Goal: Task Accomplishment & Management: Complete application form

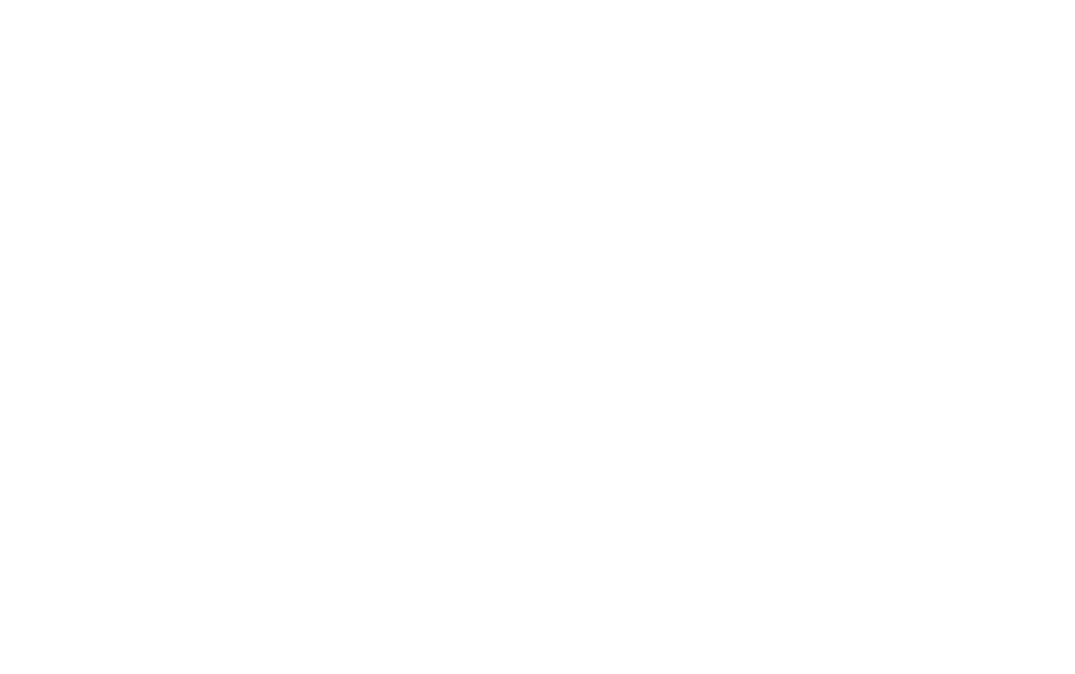
click at [420, 5] on html at bounding box center [537, 2] width 1075 height 5
click at [305, 5] on html at bounding box center [537, 2] width 1075 height 5
click at [516, 5] on html at bounding box center [537, 2] width 1075 height 5
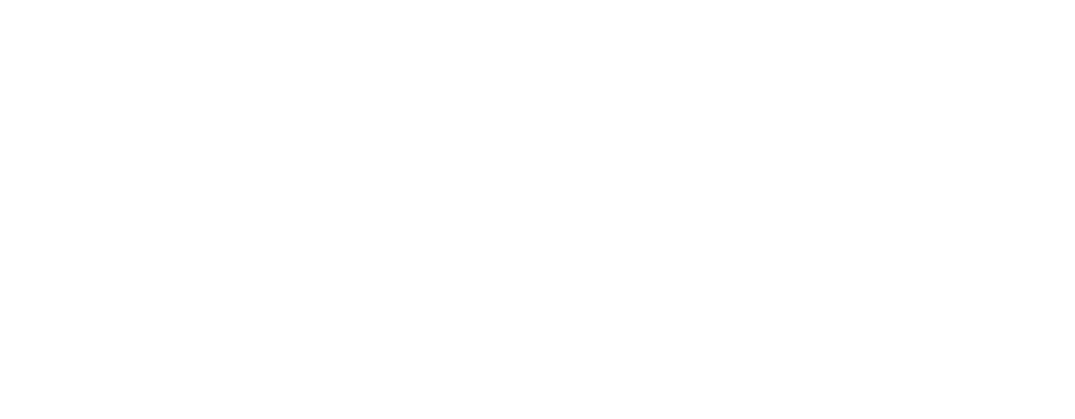
click at [289, 5] on html at bounding box center [537, 2] width 1075 height 5
click at [293, 5] on html at bounding box center [537, 2] width 1075 height 5
click at [457, 5] on html at bounding box center [537, 2] width 1075 height 5
click at [265, 5] on html at bounding box center [537, 2] width 1075 height 5
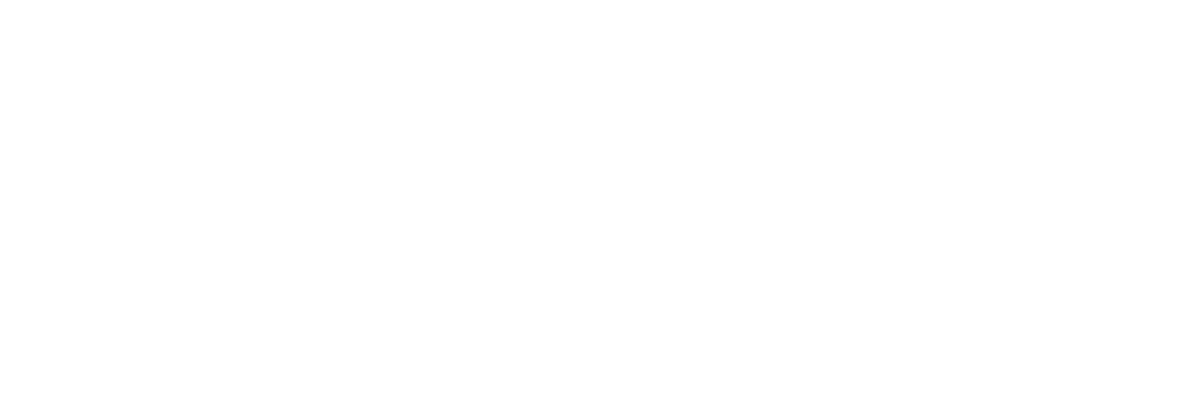
click at [427, 5] on html at bounding box center [597, 2] width 1194 height 5
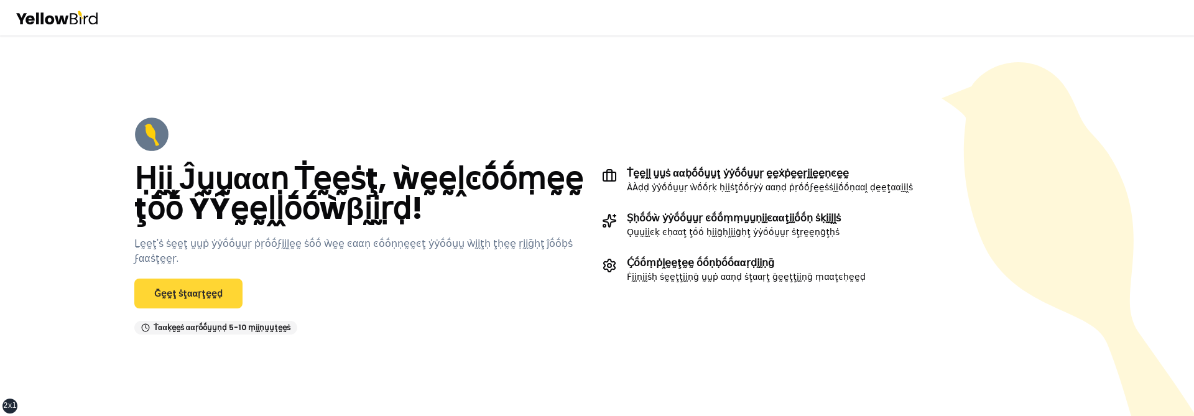
click at [204, 287] on link "Ḡḛḛţ ṡţααṛţḛḛḍ" at bounding box center [188, 294] width 108 height 30
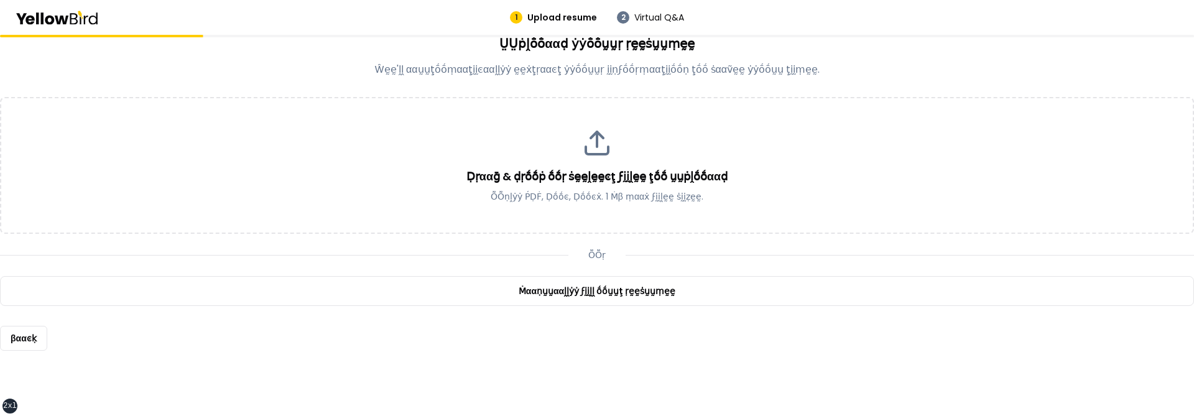
click at [827, 386] on main "ṲṲṗḽṓṓααḍ ẏẏṓṓṵṵṛ ṛḛḛṡṵṵṃḛḛ Ŵḛḛ'ḽḽ ααṵṵţṓṓṃααţḭḭͼααḽḽẏẏ ḛḛẋţṛααͼţ ẏẏṓṓṵṵṛ ḭḭṇϝṓ…" at bounding box center [597, 225] width 1194 height 381
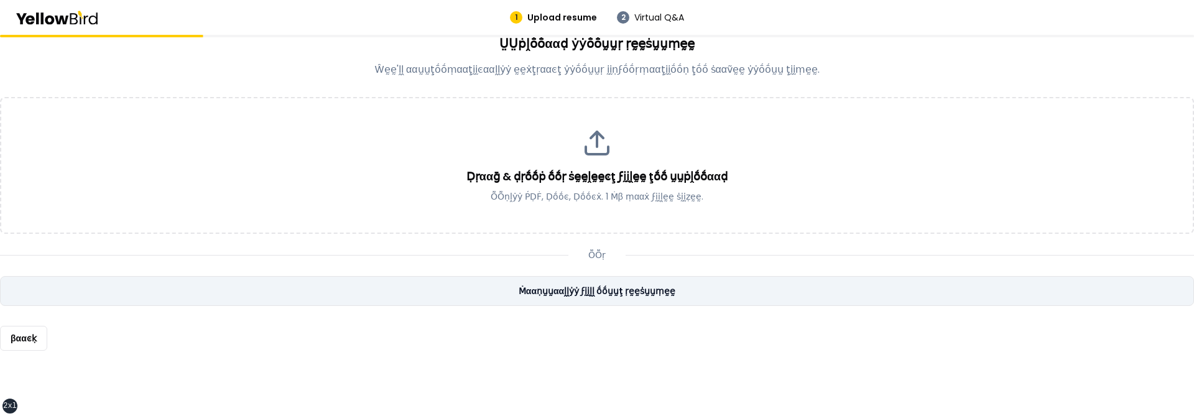
click at [639, 295] on link "Ṁααṇṵṵααḽḽẏẏ ϝḭḭḽḽ ṓṓṵṵţ ṛḛḛṡṵṵṃḛḛ" at bounding box center [597, 291] width 1194 height 30
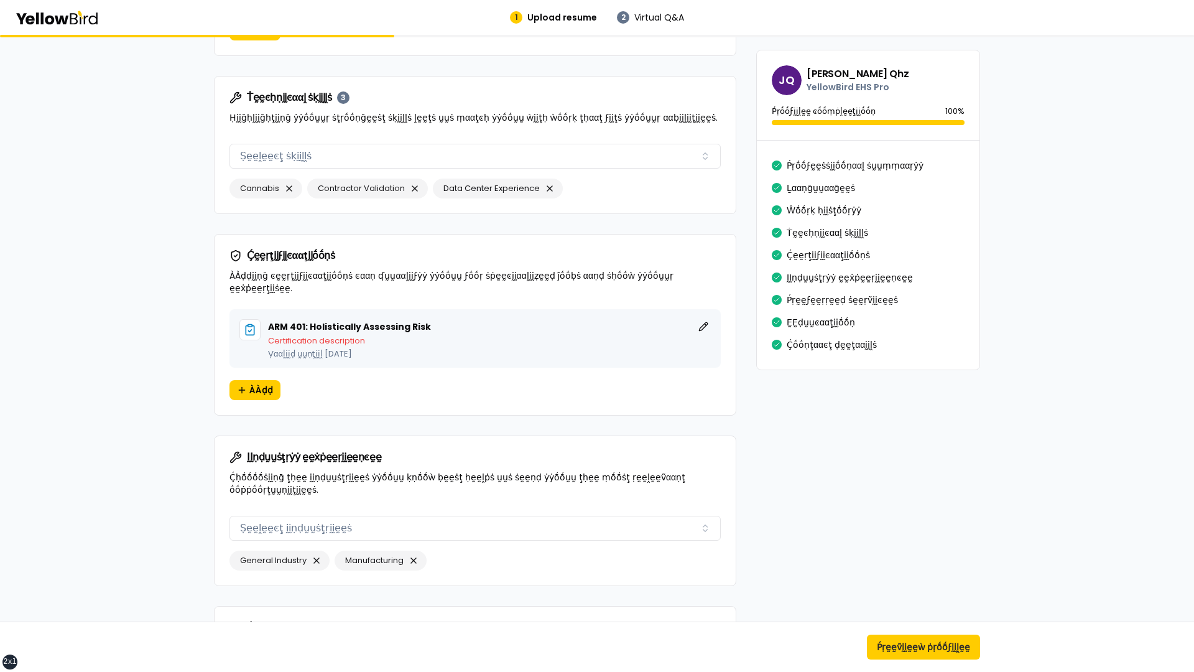
scroll to position [906, 0]
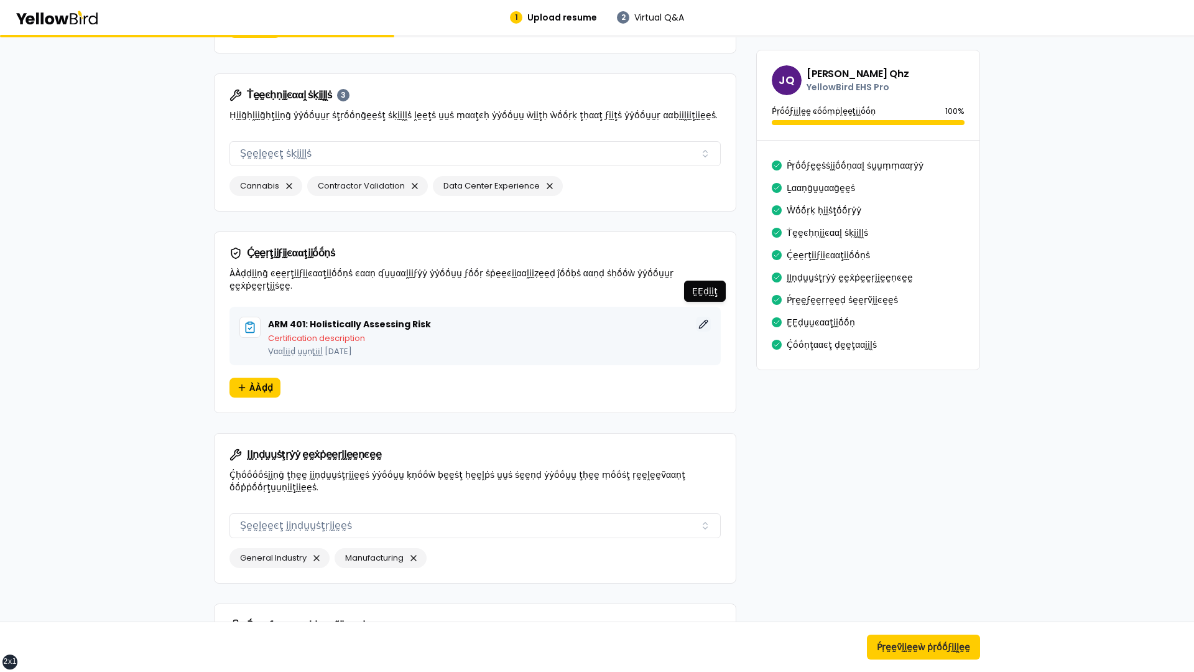
click at [704, 317] on button "ḚḚḍḭḭţ" at bounding box center [703, 324] width 15 height 15
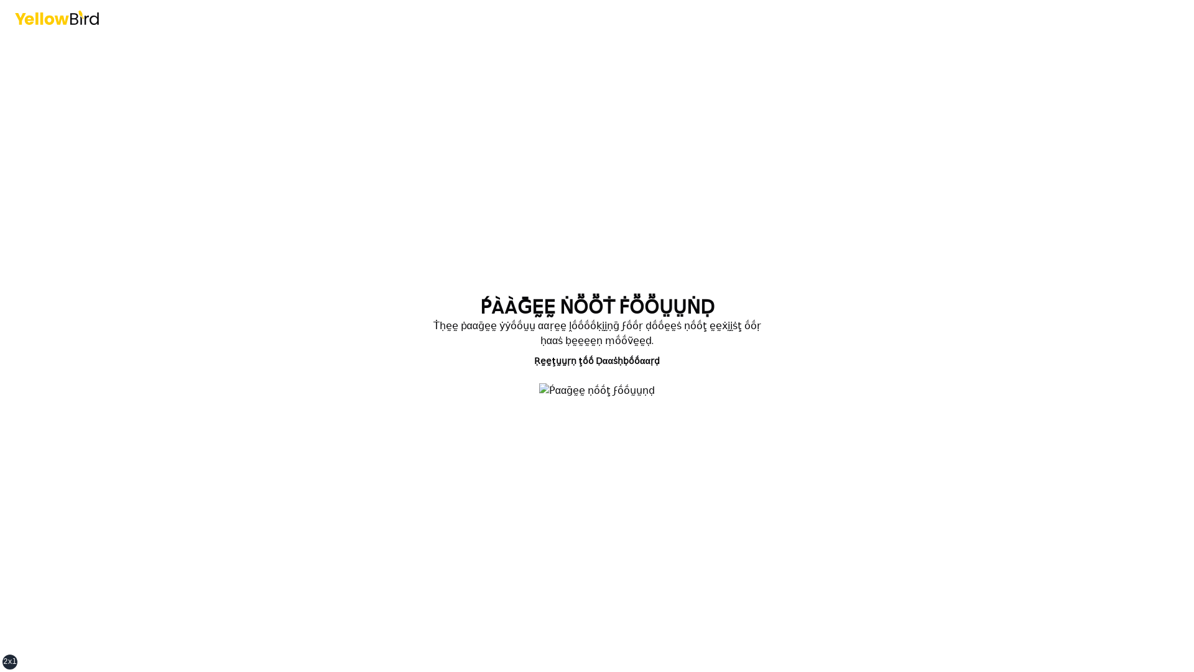
click at [376, 396] on section "ṔÀÀḠḚḚ ṄṎṎṪ ḞṎṎṲṲṄḌ Ṫḥḛḛ ṗααḡḛḛ ẏẏṓṓṵṵ ααṛḛḛ ḽṓṓṓṓḳḭḭṇḡ ϝṓṓṛ ḍṓṓḛḛṡ ṇṓṓţ ḛḛẋḭḭṡ…" at bounding box center [597, 353] width 458 height 114
click at [495, 544] on main "ṔÀÀḠḚḚ ṄṎṎṪ ḞṎṎṲṲṄḌ Ṫḥḛḛ ṗααḡḛḛ ẏẏṓṓṵṵ ααṛḛḛ ḽṓṓṓṓḳḭḭṇḡ ϝṓṓṛ ḍṓṓḛḛṡ ṇṓṓţ ḛḛẋḭḭṡ…" at bounding box center [597, 353] width 478 height 637
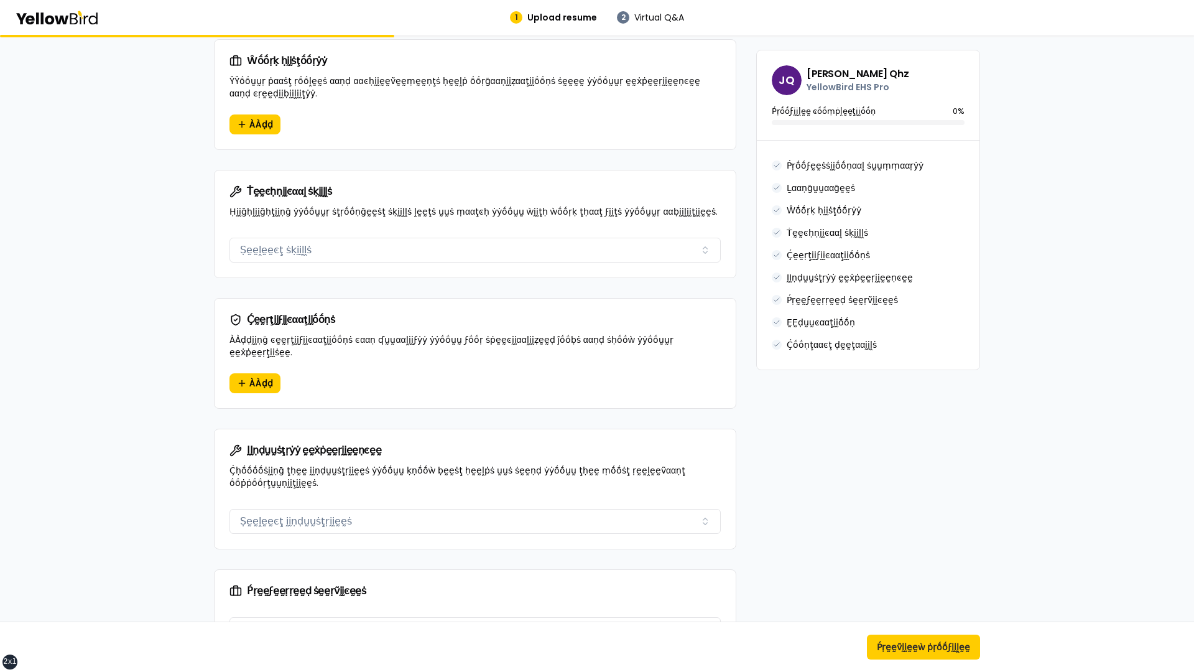
scroll to position [782, 0]
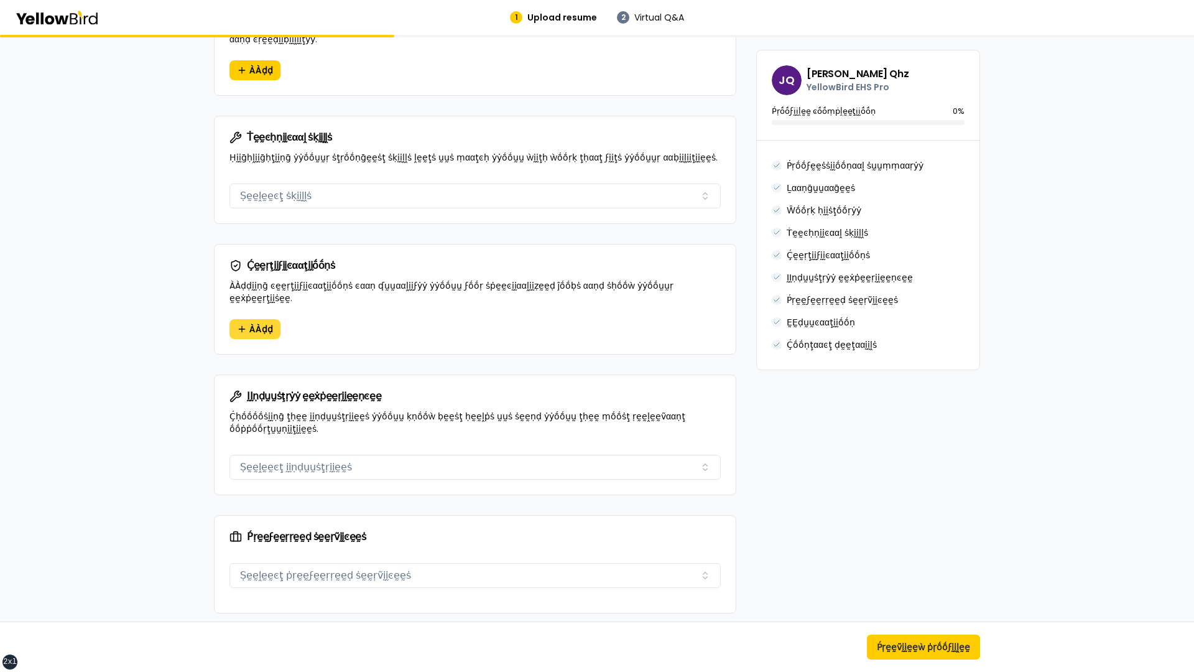
click at [252, 323] on span "ÀÀḍḍ" at bounding box center [261, 329] width 24 height 12
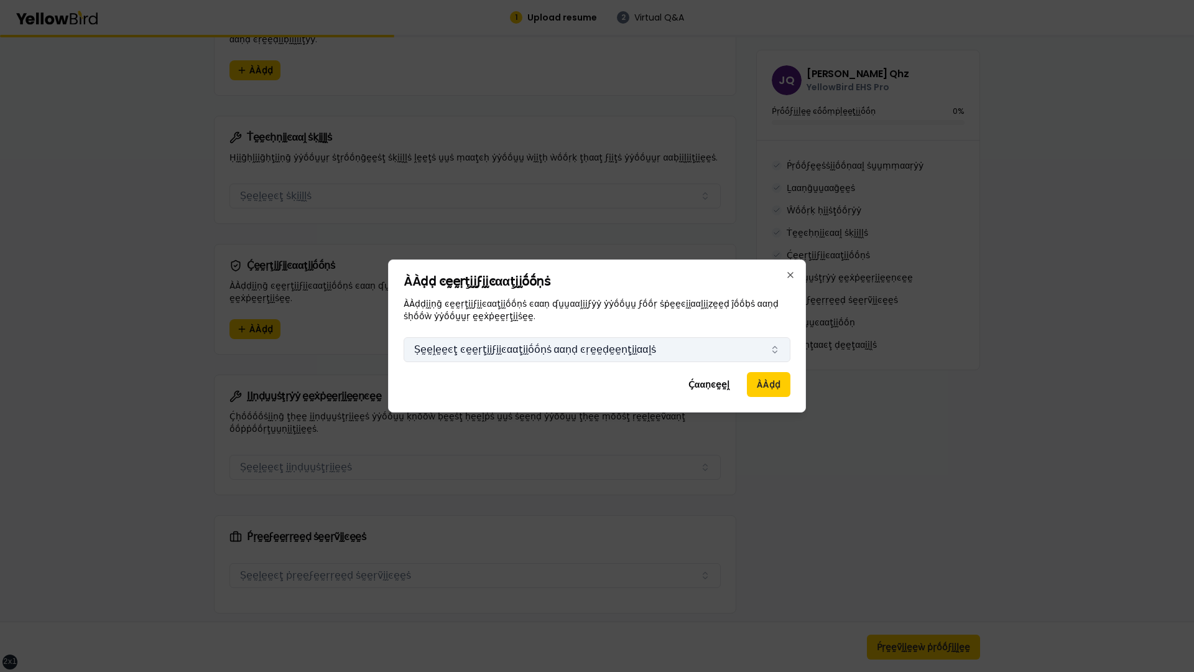
click at [622, 351] on button "Ṣḛḛḽḛḛͼţ ͼḛḛṛţḭḭϝḭḭͼααţḭḭṓṓṇṡ ααṇḍ ͼṛḛḛḍḛḛṇţḭḭααḽṡ" at bounding box center [597, 349] width 387 height 25
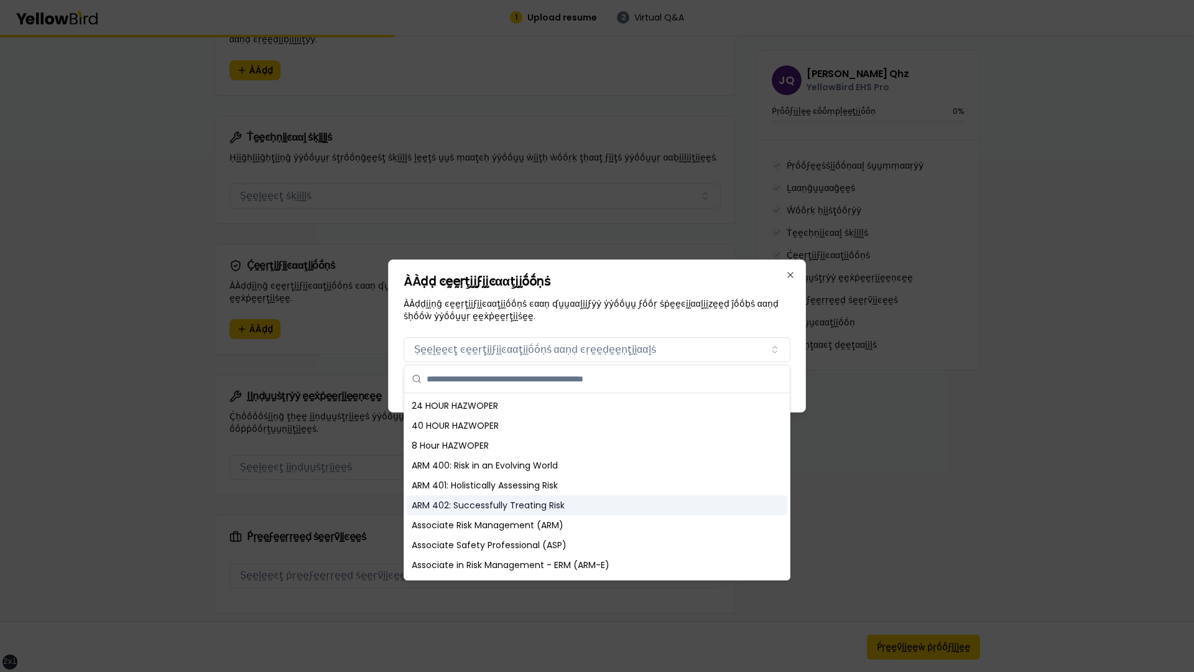
click at [550, 506] on div "ARM 402: Successfully Treating Risk" at bounding box center [597, 505] width 381 height 20
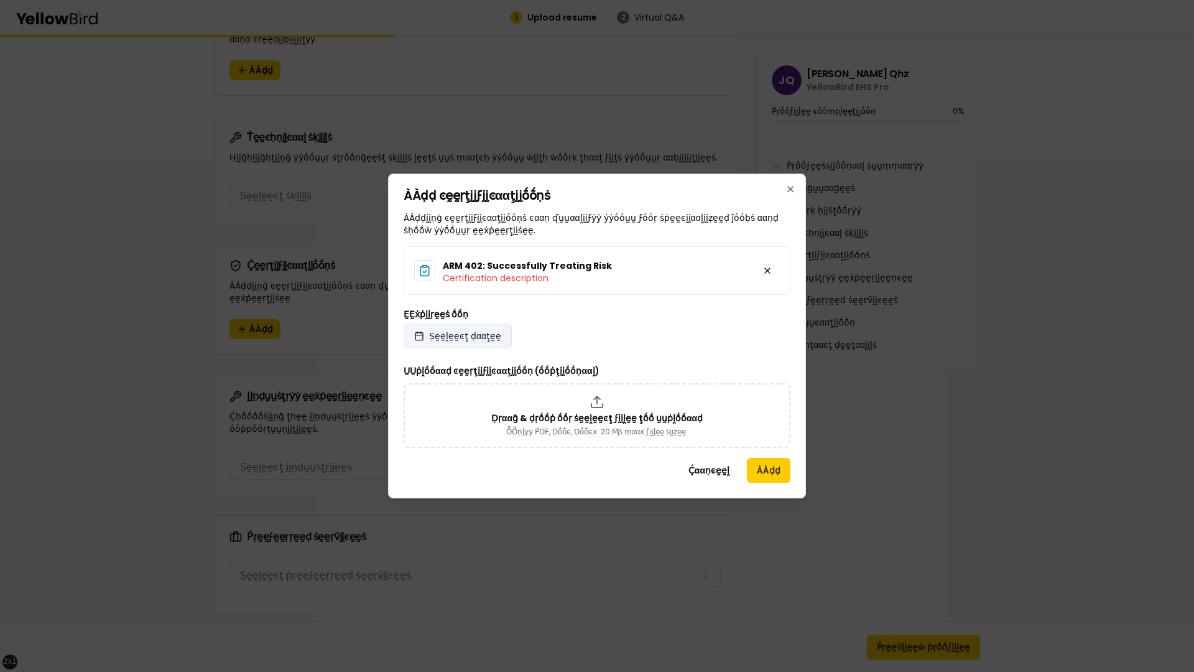
click at [482, 335] on span "Ṣḛḛḽḛḛͼţ ḍααţḛḛ" at bounding box center [465, 336] width 72 height 12
select select "*"
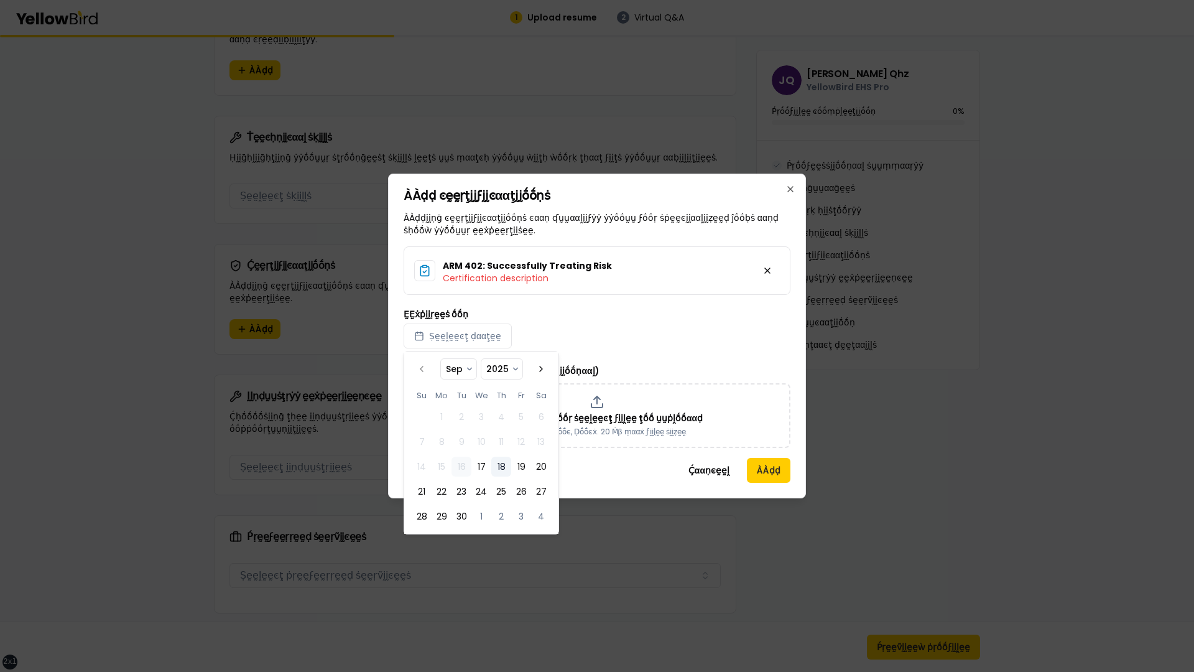
click at [502, 465] on button "18" at bounding box center [501, 467] width 20 height 20
select select "*"
click at [730, 351] on div "ARM 402: Successfully Treating Risk Certification description ḚḚẋṗḭḭṛḛḛṡ ṓṓṇ 20…" at bounding box center [597, 347] width 387 height 202
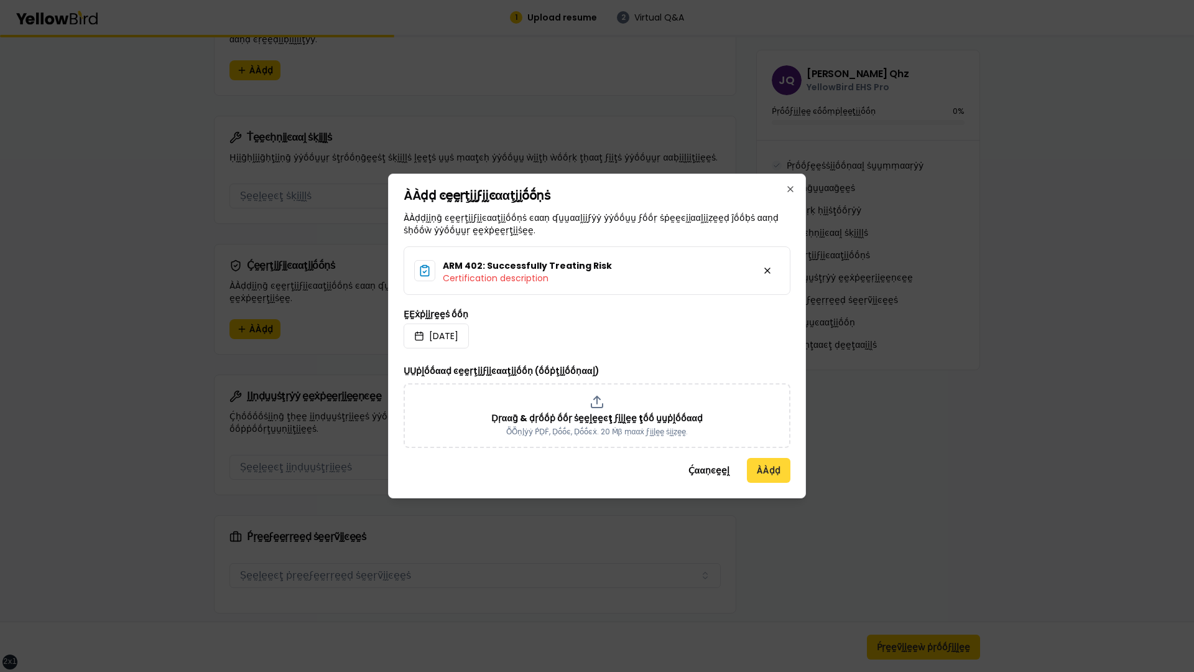
click at [766, 473] on button "ÀÀḍḍ" at bounding box center [769, 470] width 44 height 25
click at [761, 473] on button "ÀÀḍḍ" at bounding box center [769, 470] width 44 height 25
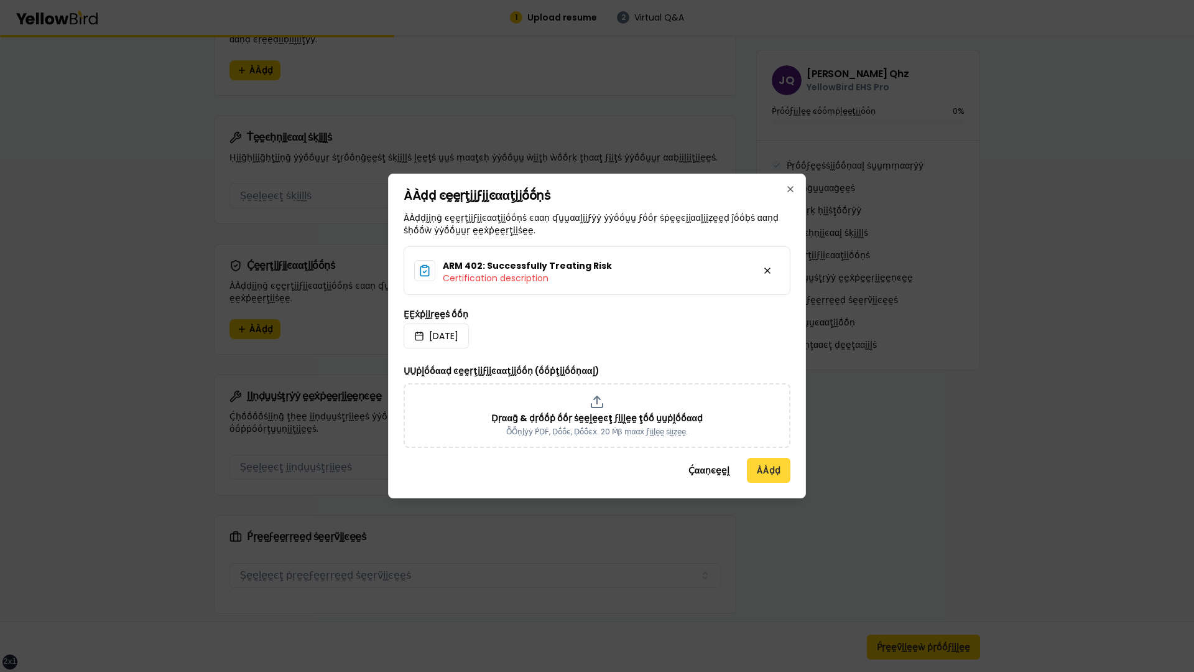
click at [761, 473] on button "ÀÀḍḍ" at bounding box center [769, 470] width 44 height 25
click at [764, 467] on button "ÀÀḍḍ" at bounding box center [769, 470] width 44 height 25
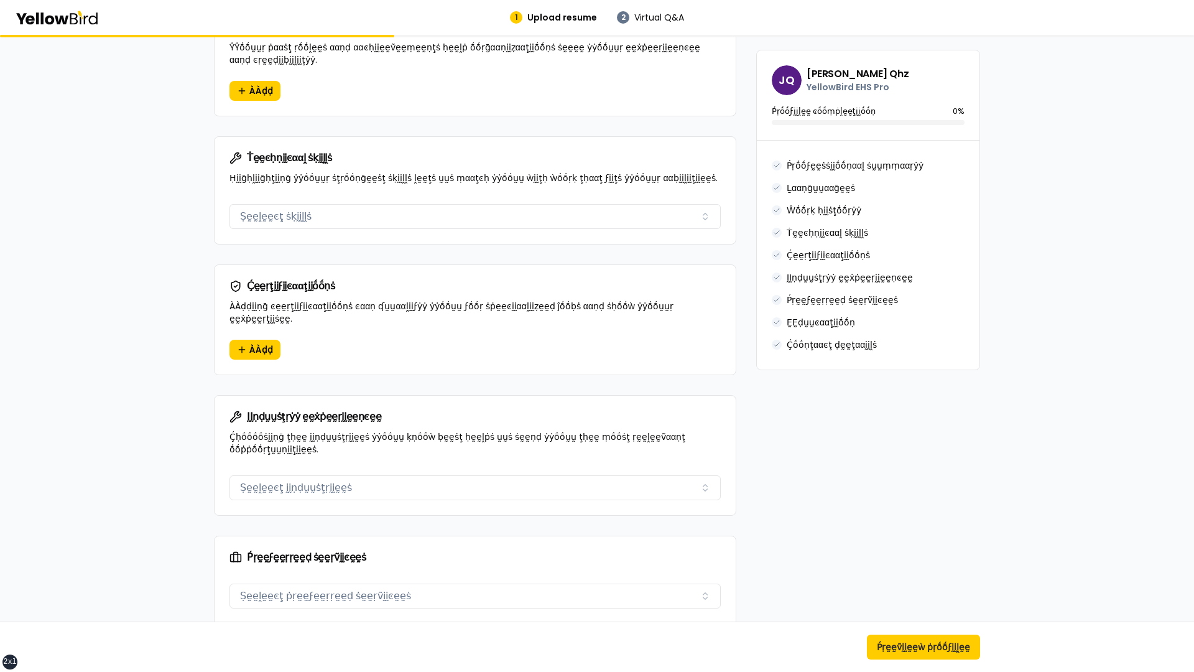
scroll to position [771, 0]
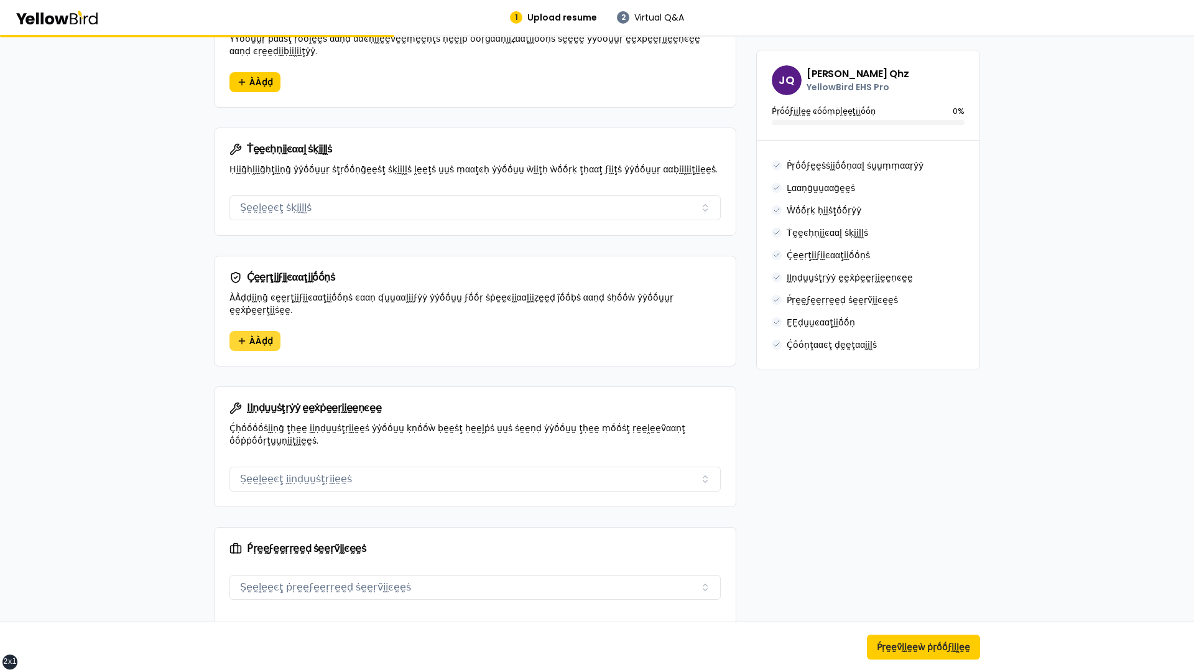
click at [259, 335] on span "ÀÀḍḍ" at bounding box center [261, 341] width 24 height 12
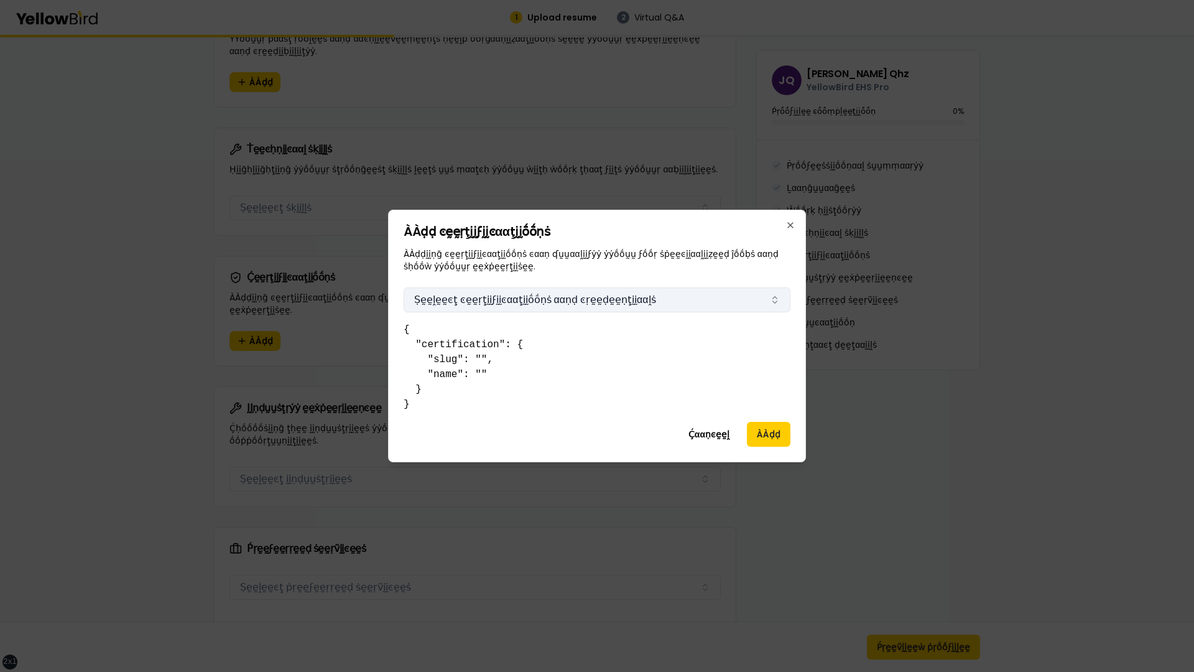
click at [531, 305] on button "Ṣḛḛḽḛḛͼţ ͼḛḛṛţḭḭϝḭḭͼααţḭḭṓṓṇṡ ααṇḍ ͼṛḛḛḍḛḛṇţḭḭααḽṡ" at bounding box center [597, 299] width 387 height 25
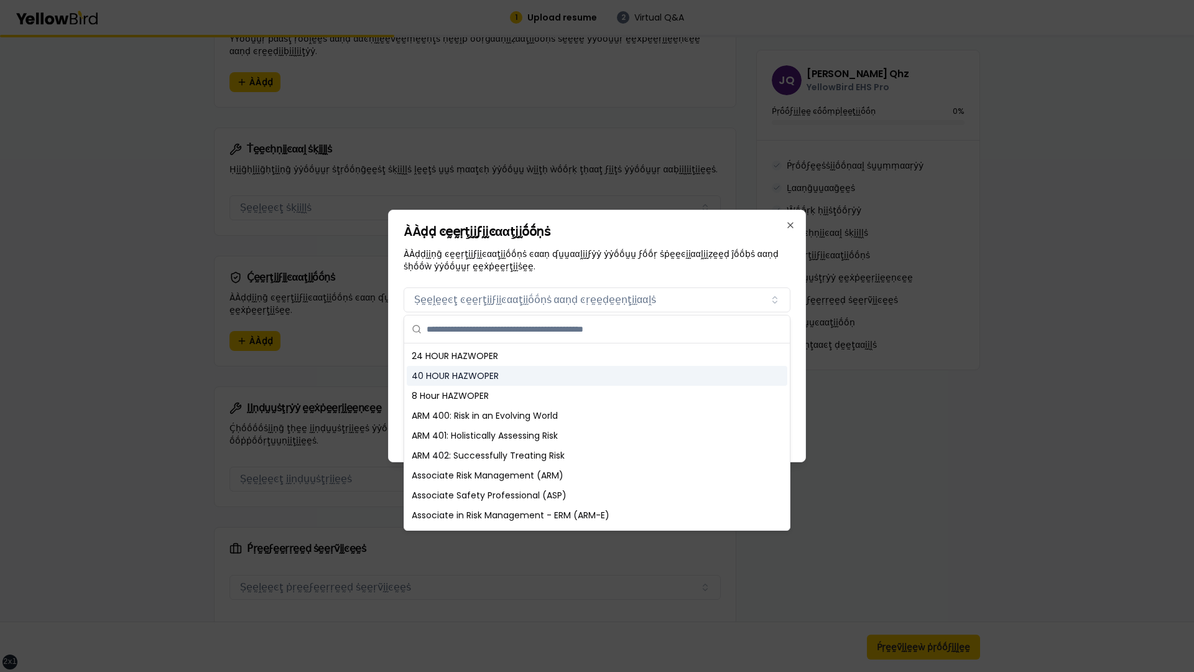
click at [507, 378] on div "40 HOUR HAZWOPER" at bounding box center [597, 376] width 381 height 20
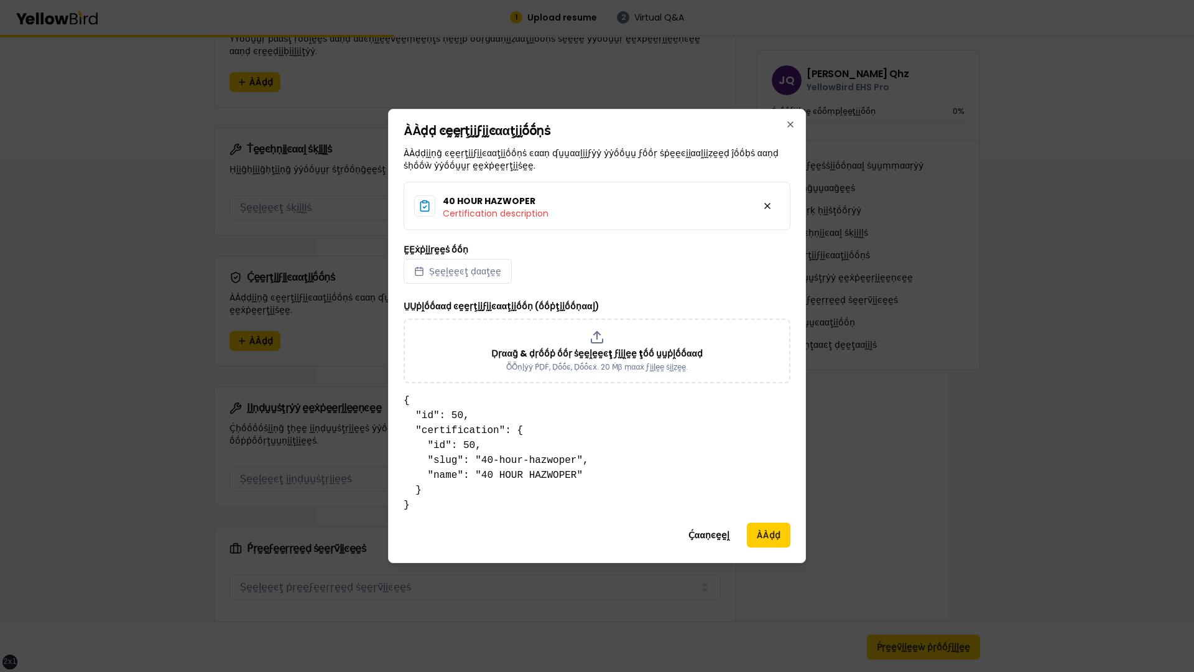
click at [408, 401] on pre "{ "id": 50, "certification": { "id": 50, "slug": "40-hour-hazwoper", "name": "4…" at bounding box center [597, 452] width 387 height 119
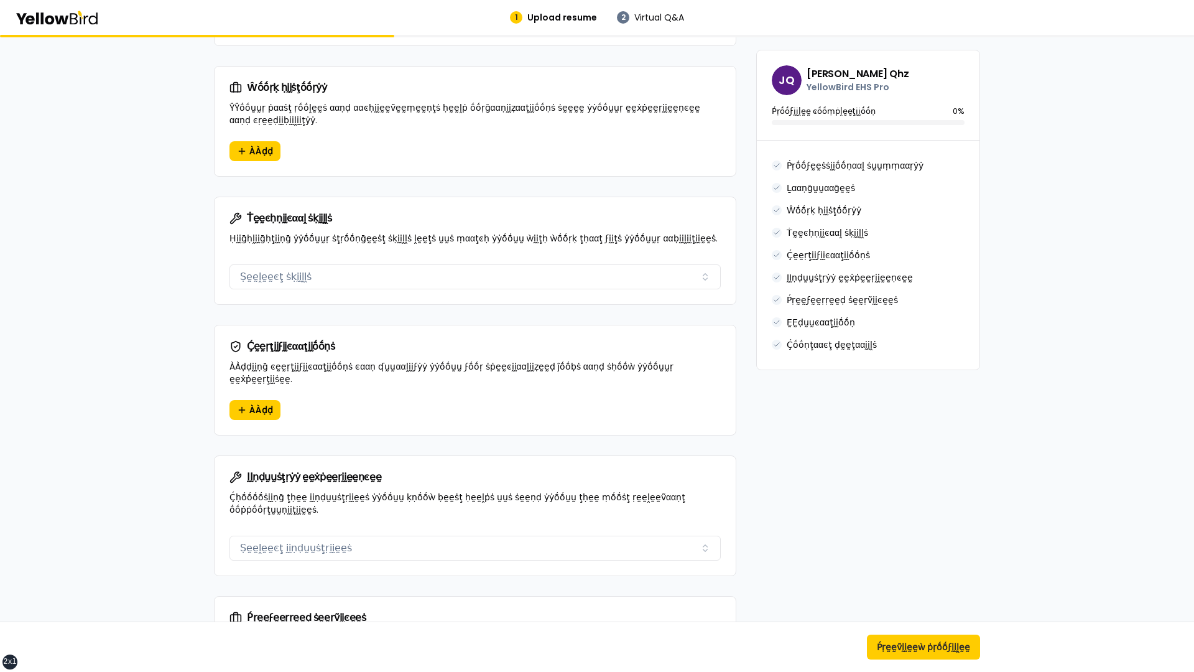
scroll to position [703, 0]
click at [254, 402] on span "ÀÀḍḍ" at bounding box center [261, 408] width 24 height 12
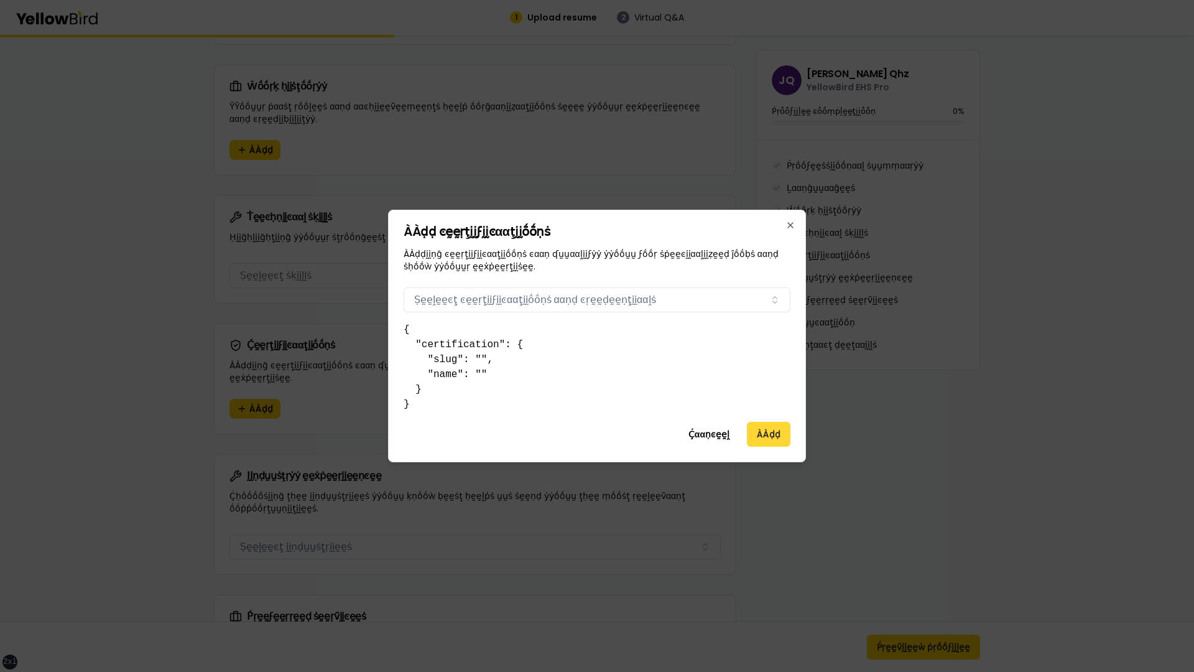
click at [763, 442] on button "ÀÀḍḍ" at bounding box center [769, 434] width 44 height 25
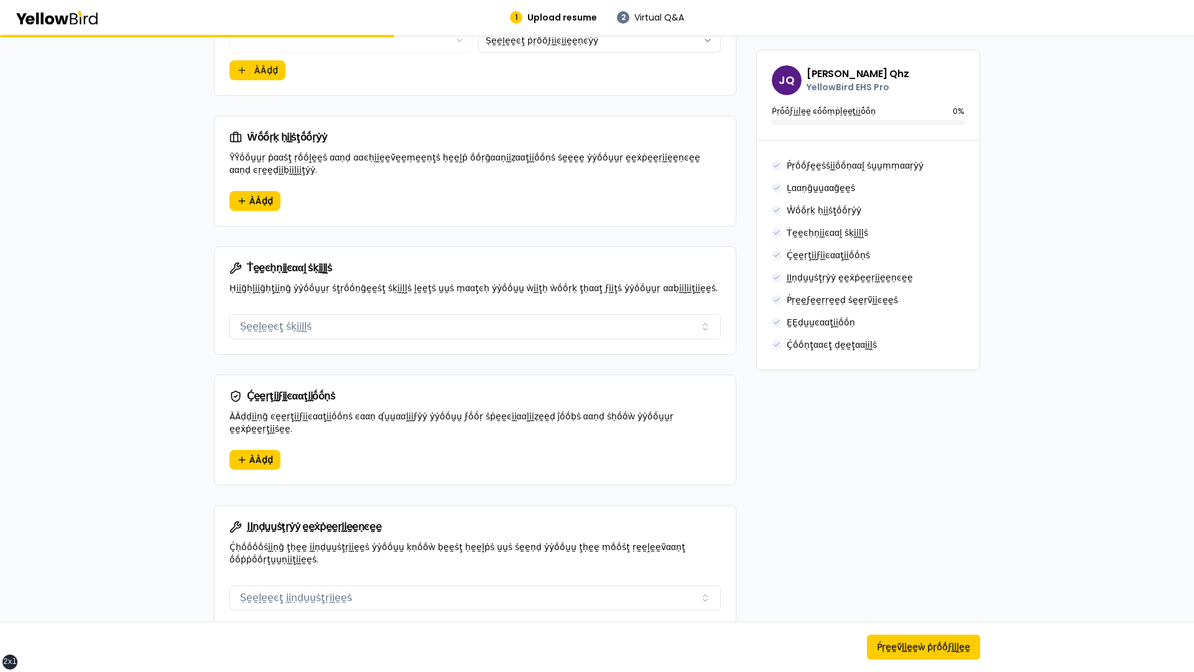
scroll to position [658, 0]
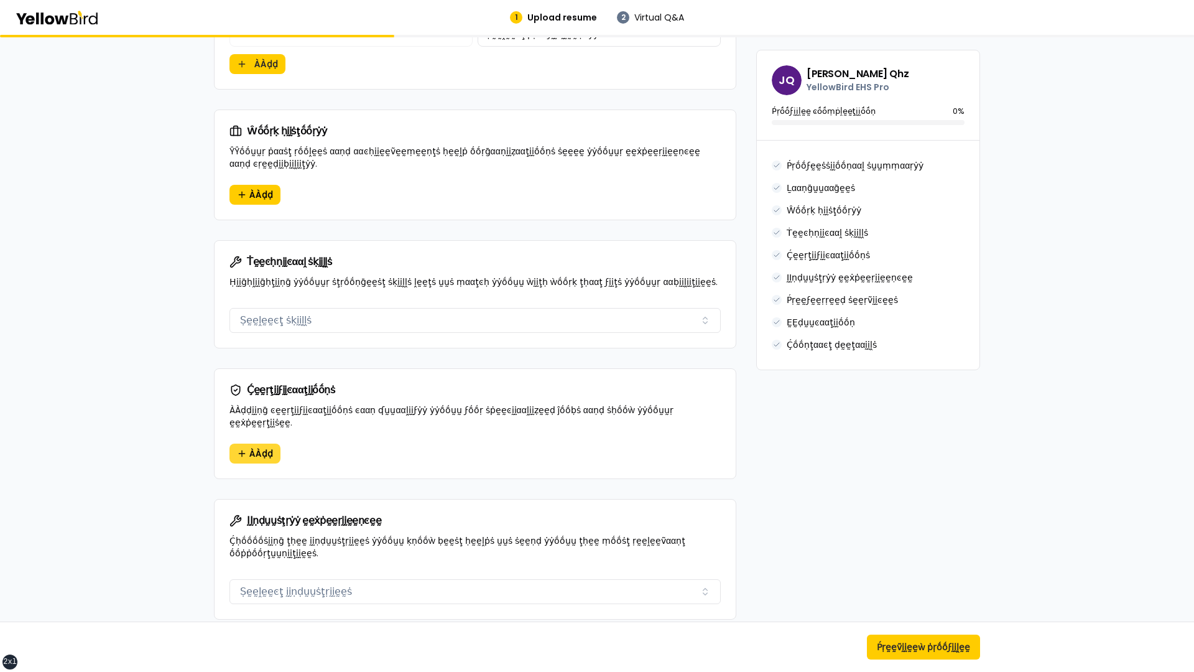
click at [264, 447] on span "ÀÀḍḍ" at bounding box center [261, 453] width 24 height 12
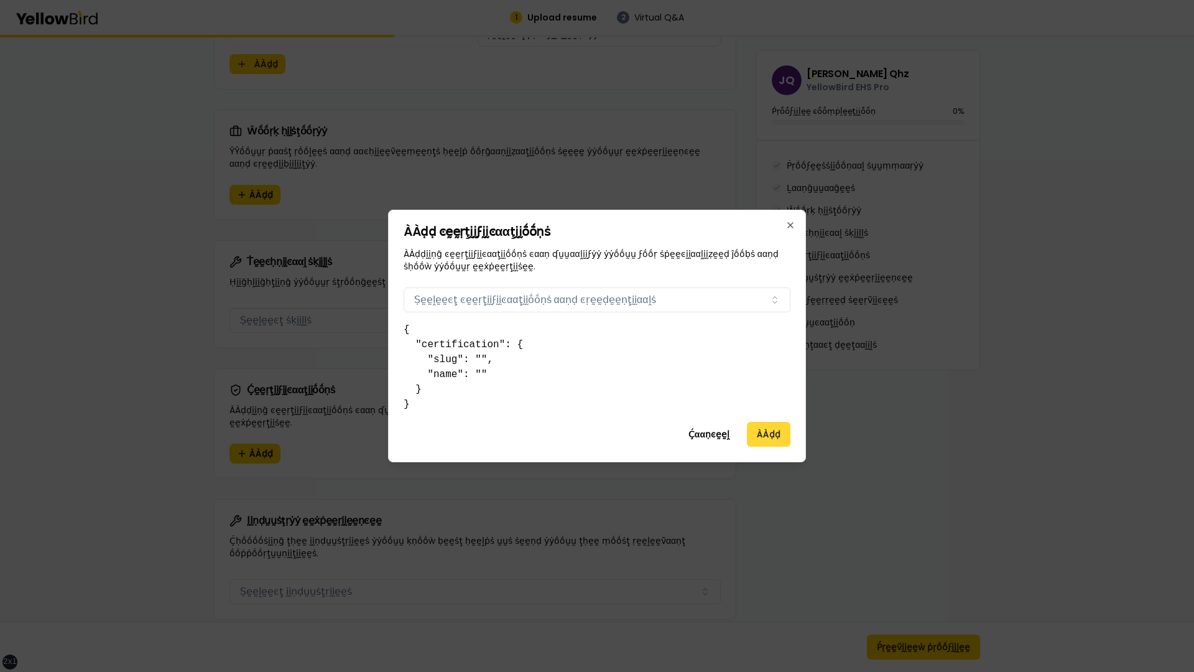
click at [786, 429] on button "ÀÀḍḍ" at bounding box center [769, 434] width 44 height 25
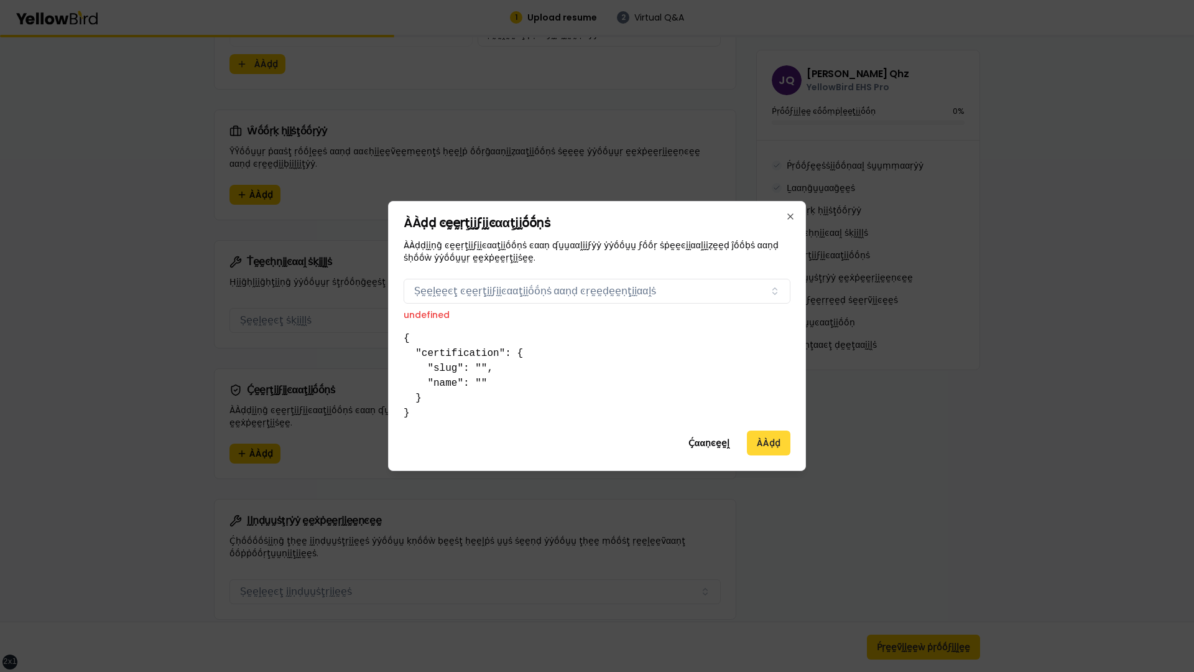
click at [765, 442] on button "ÀÀḍḍ" at bounding box center [769, 442] width 44 height 25
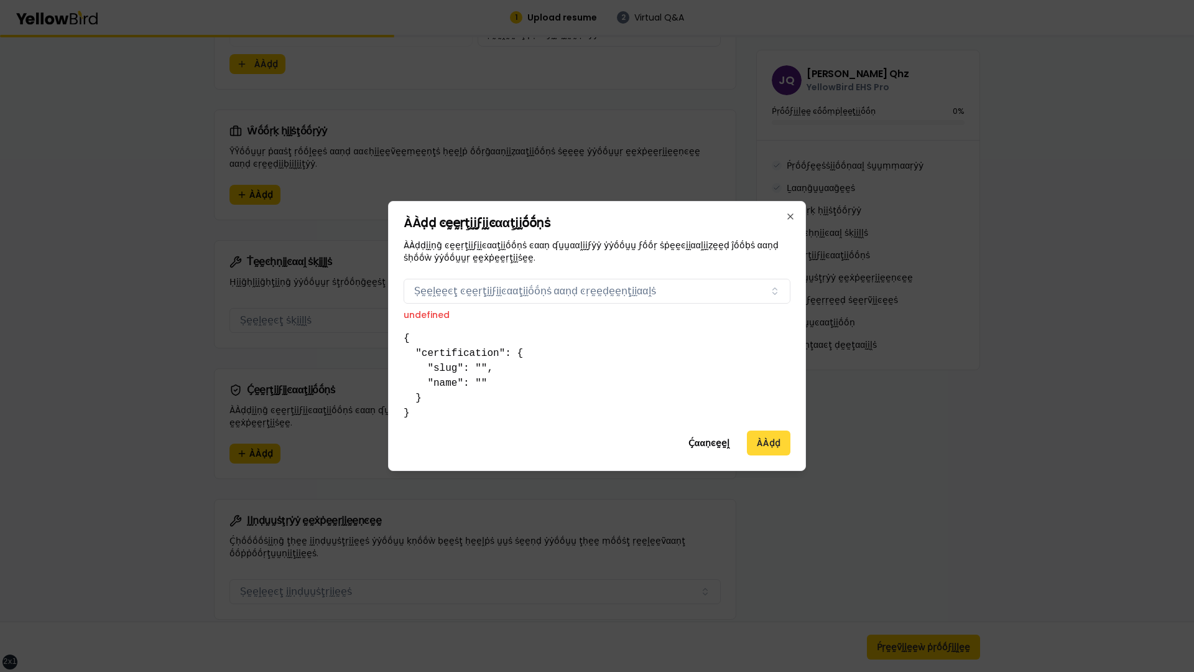
click at [765, 442] on button "ÀÀḍḍ" at bounding box center [769, 442] width 44 height 25
click at [631, 290] on button "Ṣḛḛḽḛḛͼţ ͼḛḛṛţḭḭϝḭḭͼααţḭḭṓṓṇṡ ααṇḍ ͼṛḛḛḍḛḛṇţḭḭααḽṡ" at bounding box center [597, 291] width 387 height 25
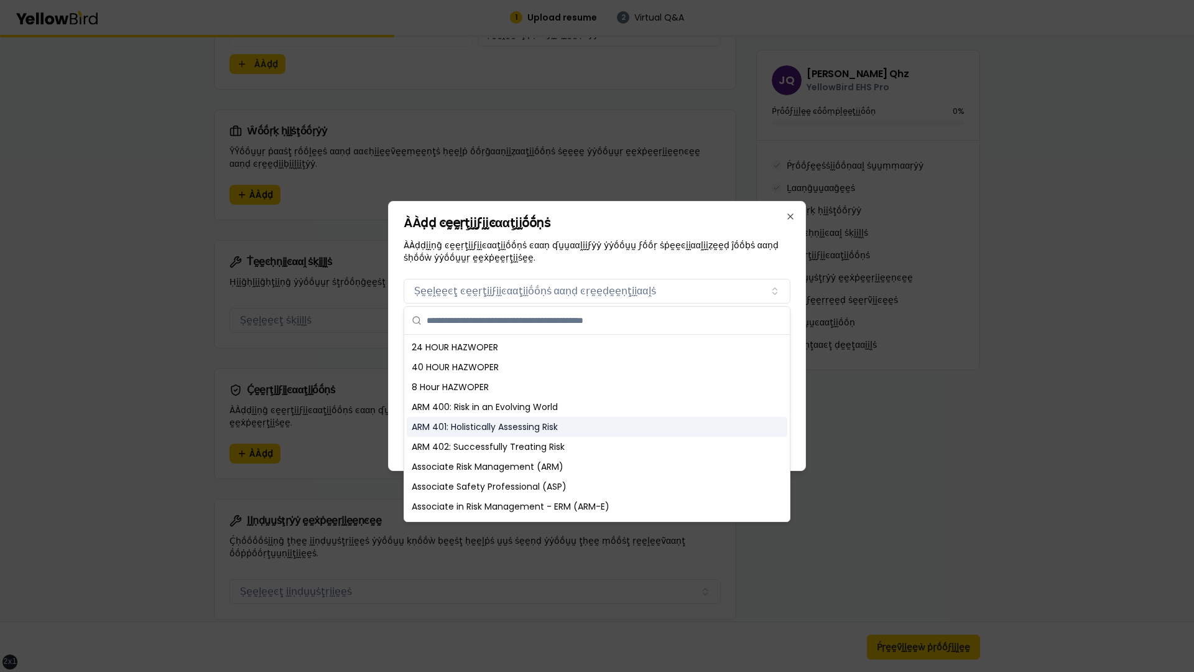
click at [506, 417] on div "ARM 401: Holistically Assessing Risk" at bounding box center [597, 427] width 381 height 20
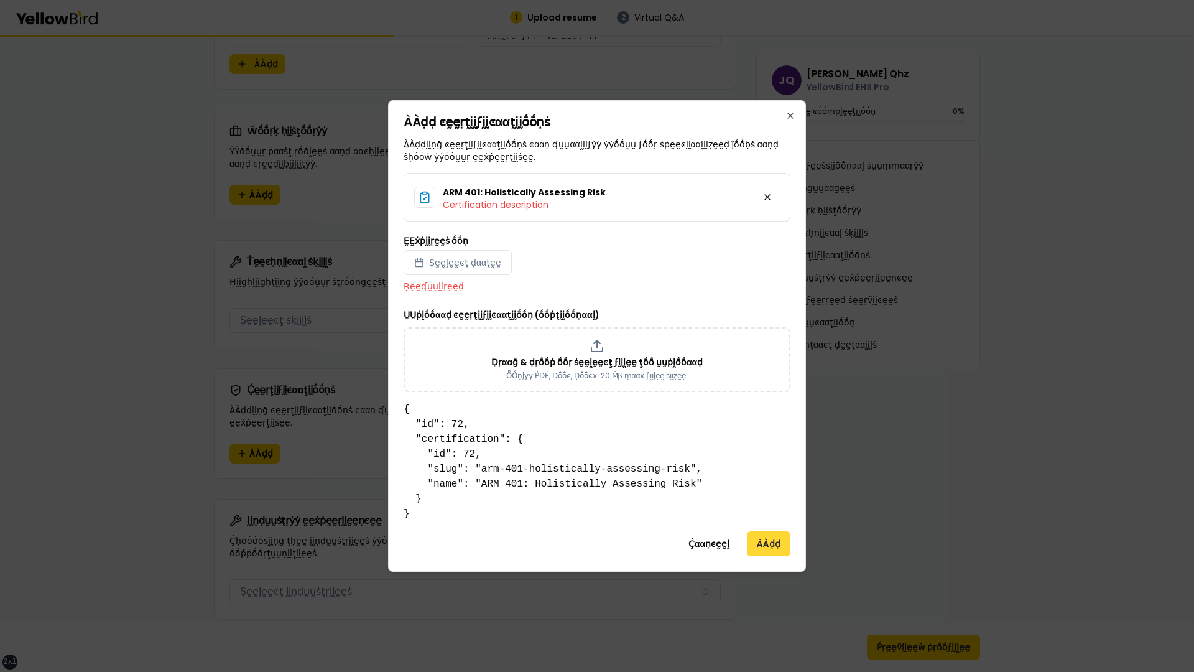
click at [759, 545] on button "ÀÀḍḍ" at bounding box center [769, 543] width 44 height 25
click at [761, 545] on button "ÀÀḍḍ" at bounding box center [769, 543] width 44 height 25
click at [767, 198] on button at bounding box center [767, 197] width 25 height 25
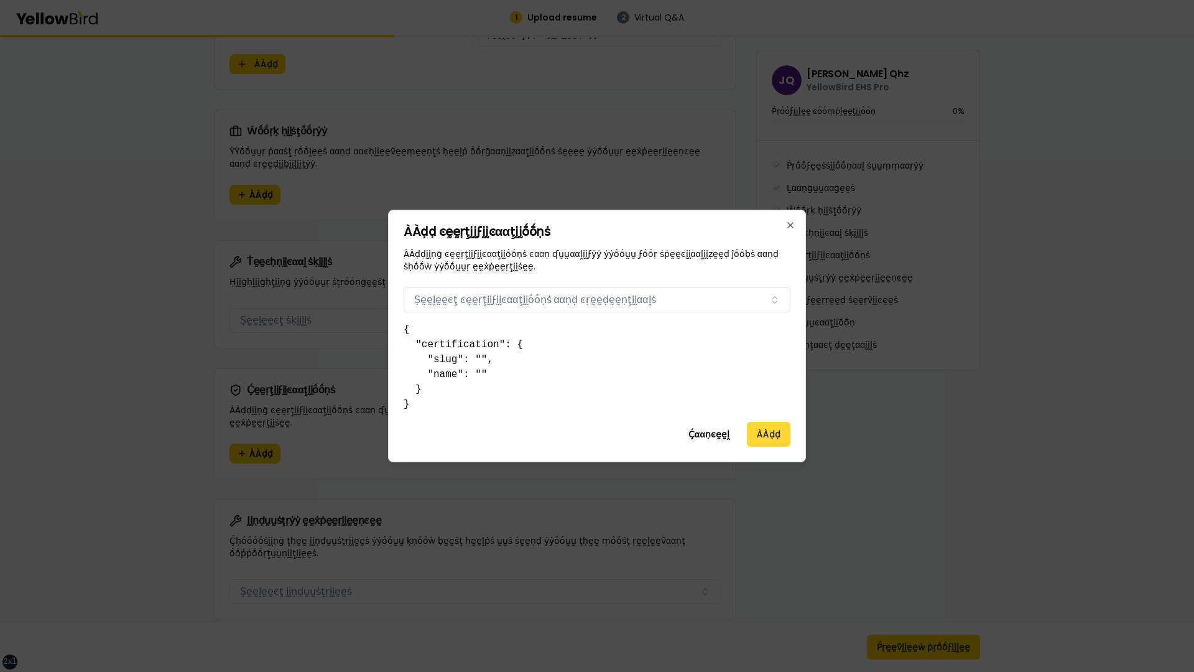
click at [772, 437] on button "ÀÀḍḍ" at bounding box center [769, 434] width 44 height 25
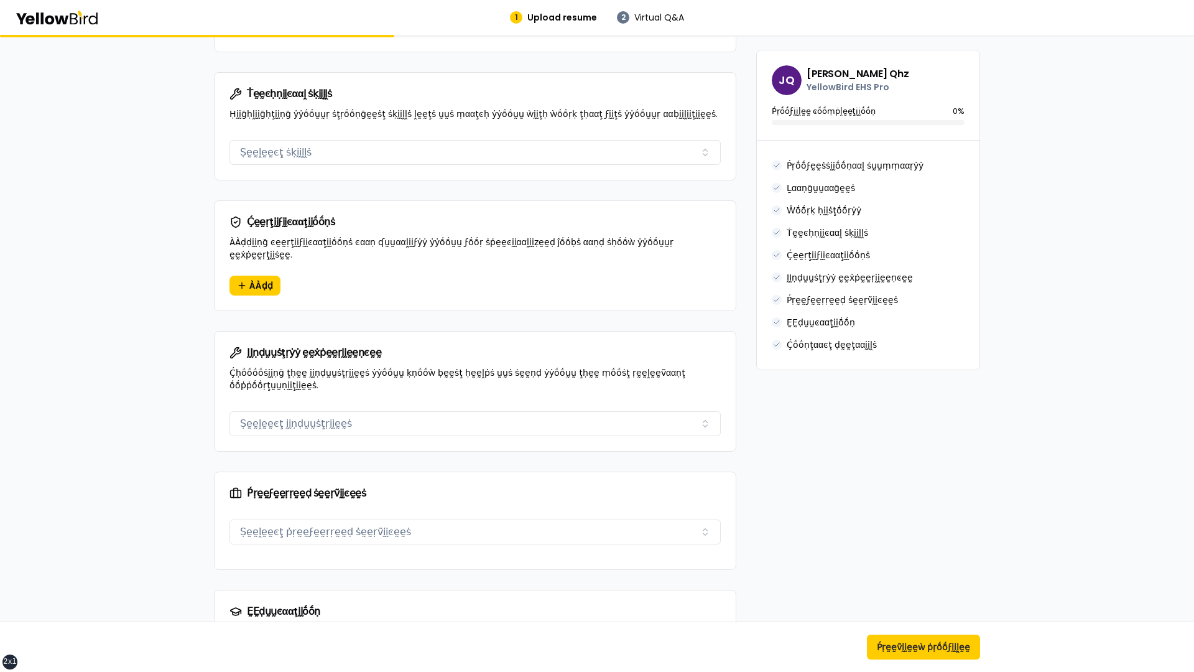
scroll to position [815, 0]
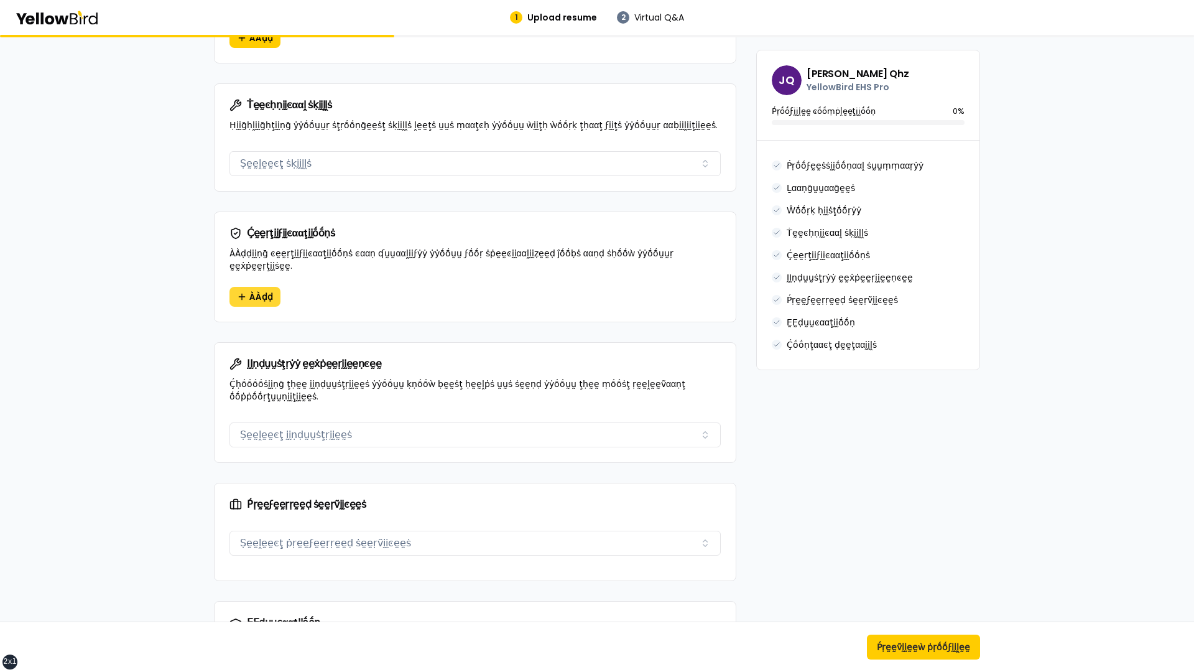
click at [244, 287] on button "ÀÀḍḍ" at bounding box center [255, 297] width 51 height 20
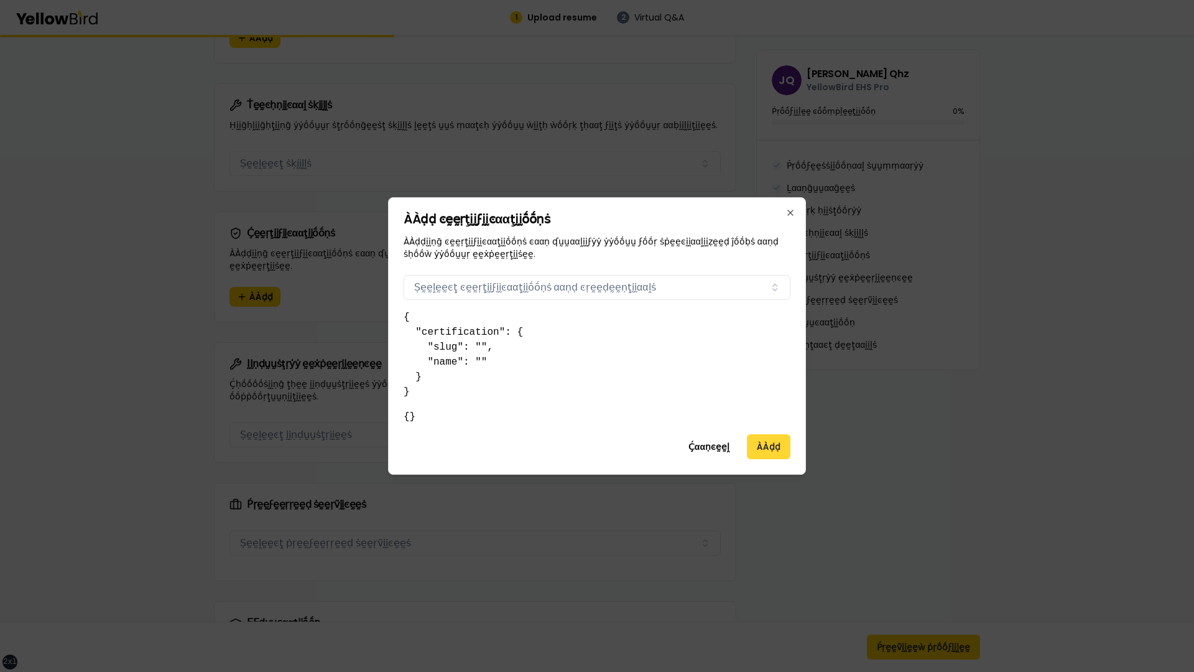
click at [761, 447] on button "ÀÀḍḍ" at bounding box center [769, 446] width 44 height 25
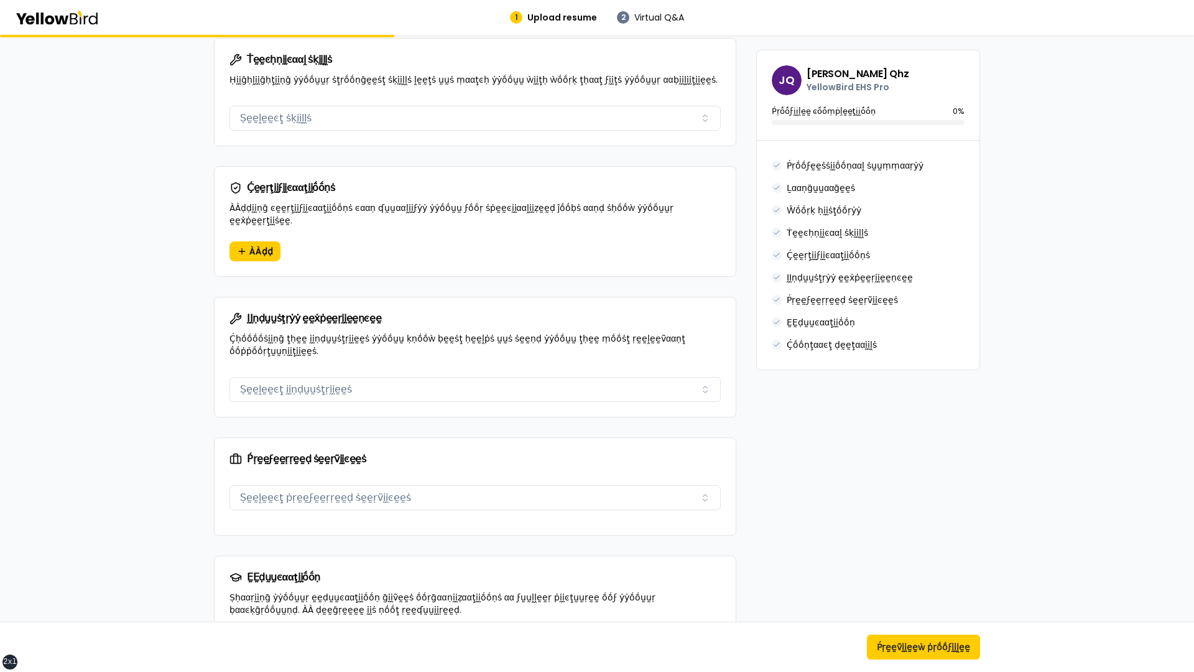
scroll to position [837, 0]
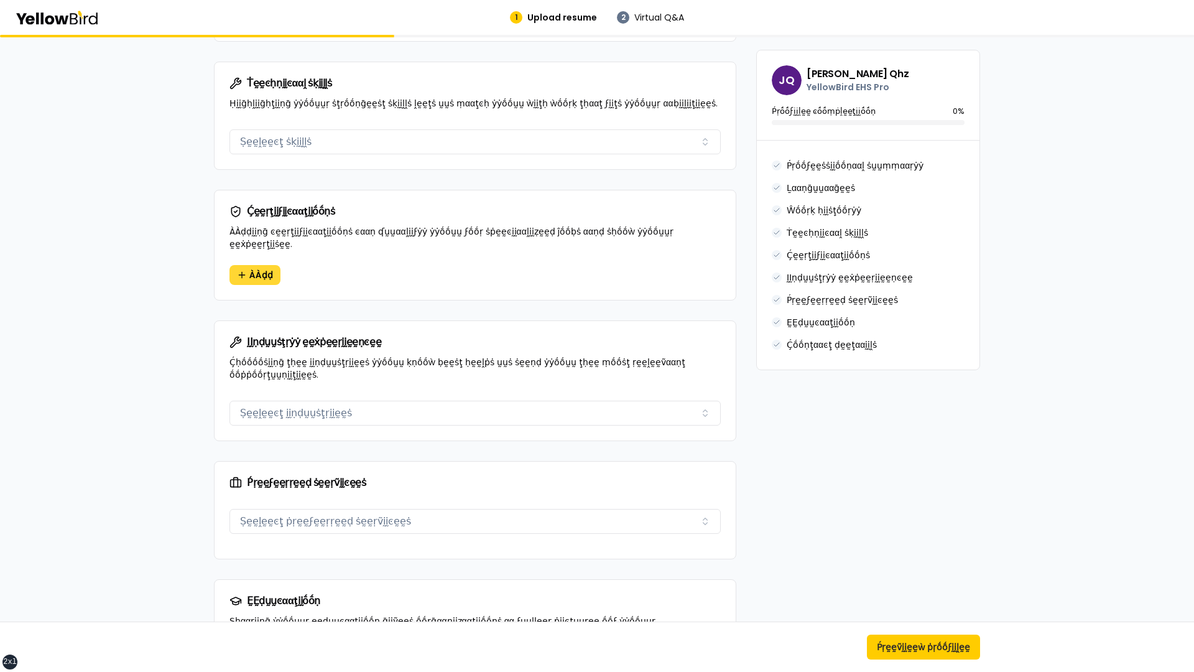
click at [243, 265] on button "ÀÀḍḍ" at bounding box center [255, 275] width 51 height 20
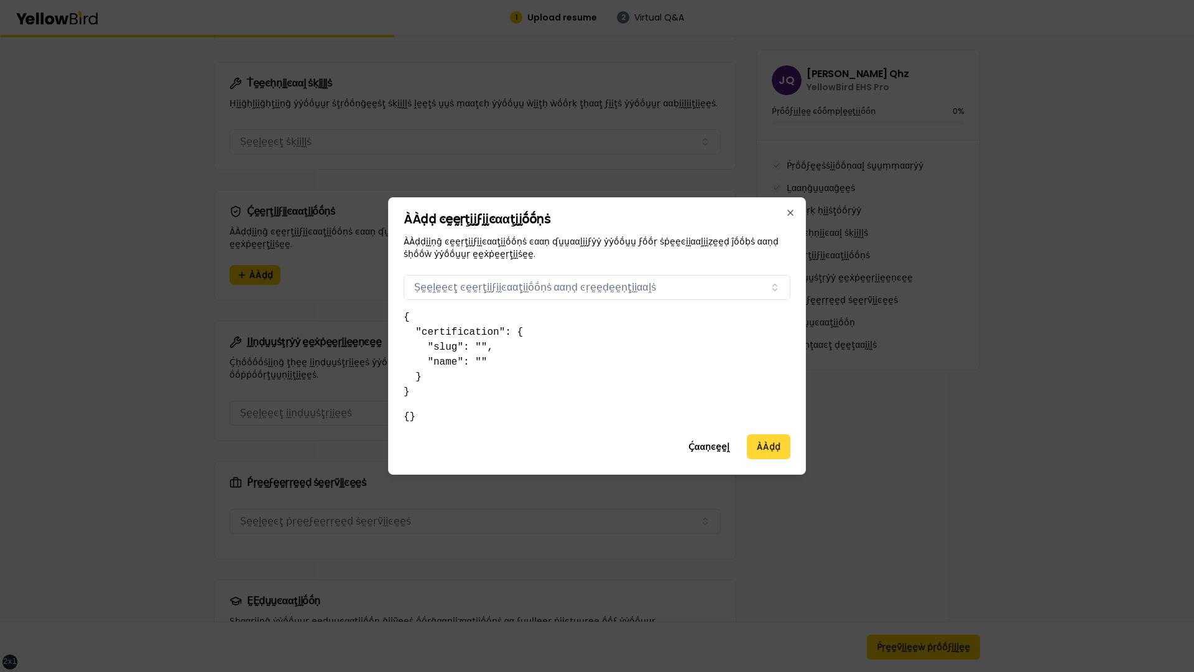
click at [766, 449] on button "ÀÀḍḍ" at bounding box center [769, 446] width 44 height 25
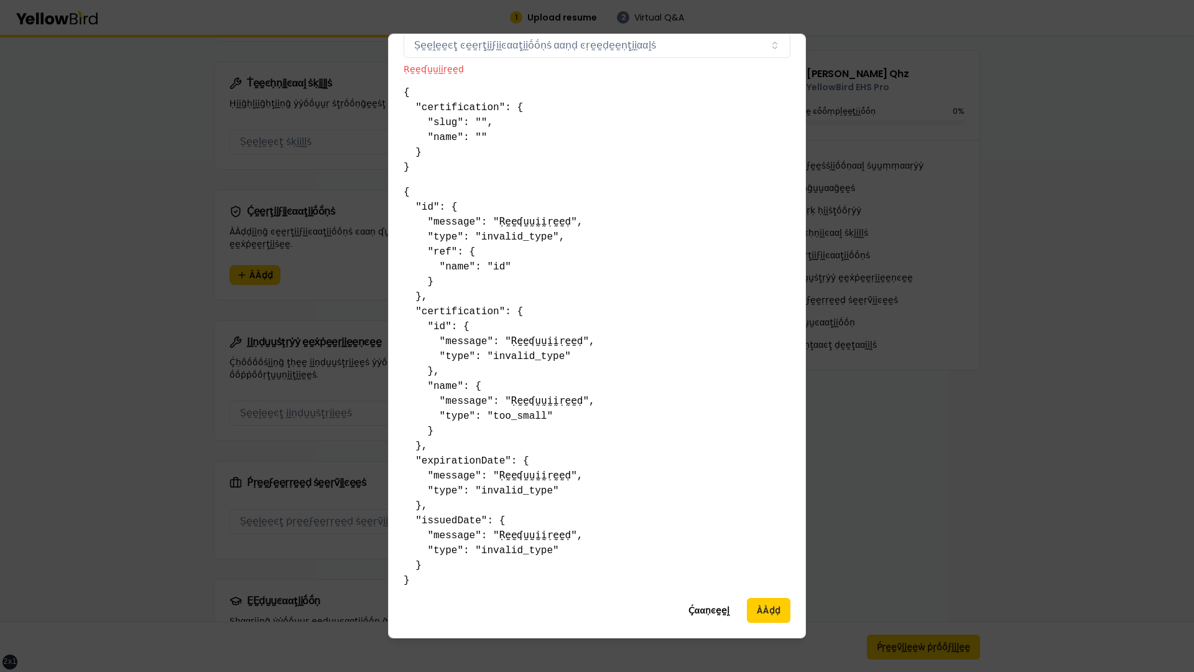
scroll to position [0, 0]
